Goal: Navigation & Orientation: Find specific page/section

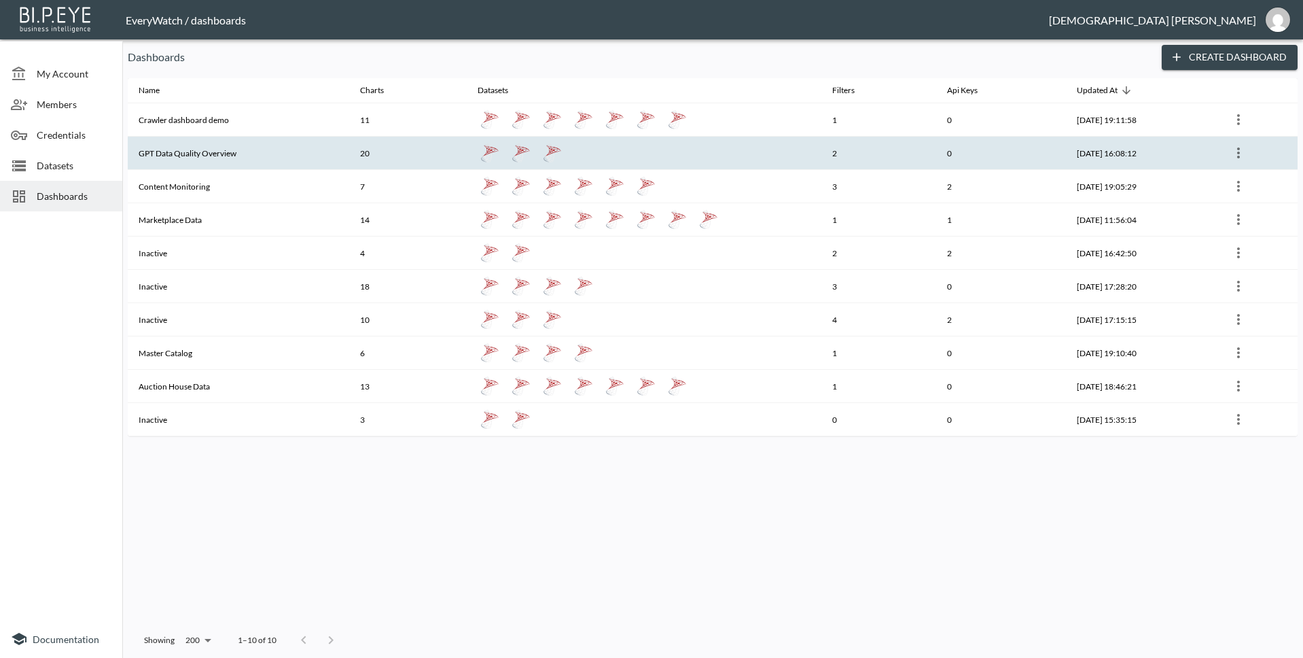
click at [272, 142] on th "GPT Data Quality Overview" at bounding box center [238, 153] width 221 height 33
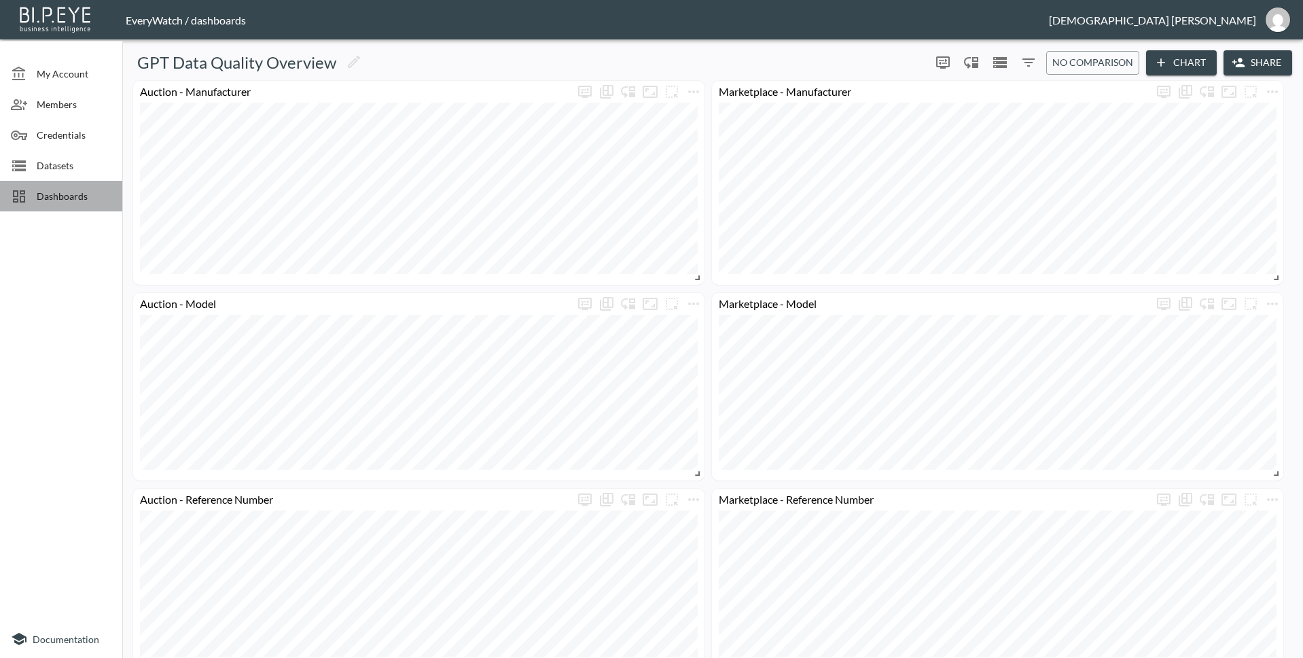
click at [76, 189] on span "Dashboards" at bounding box center [74, 196] width 75 height 14
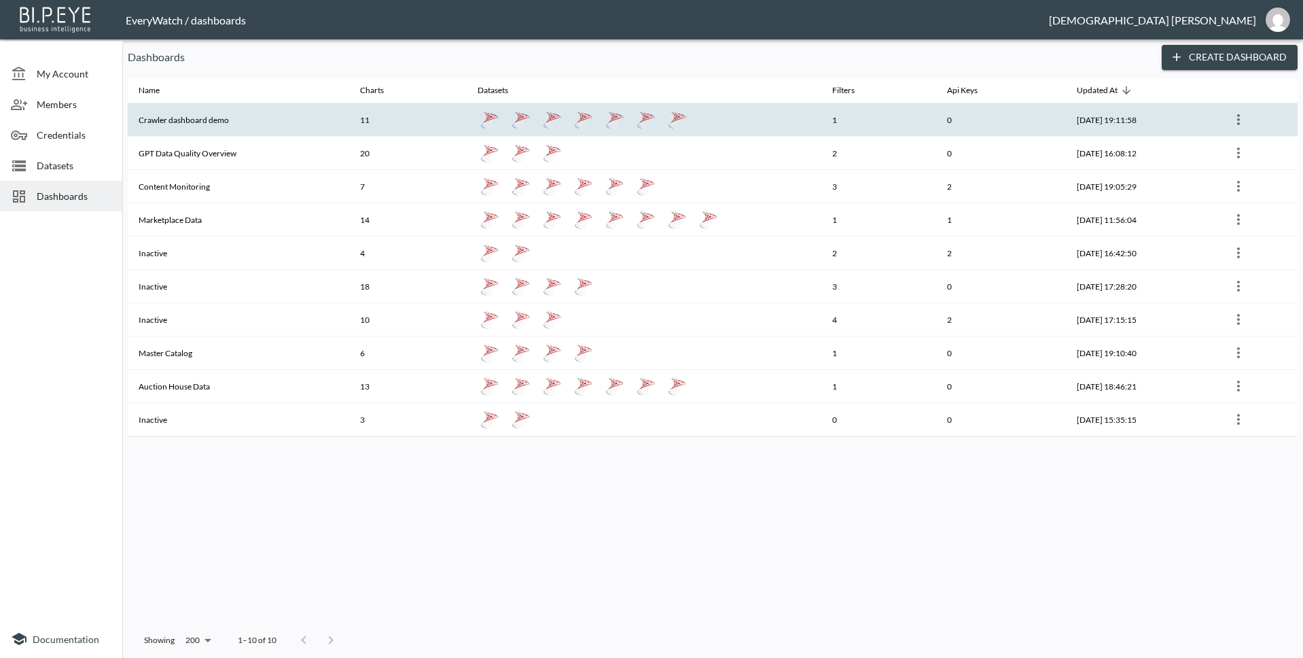
click at [265, 133] on th "Crawler dashboard demo" at bounding box center [238, 119] width 221 height 33
